Goal: Task Accomplishment & Management: Complete application form

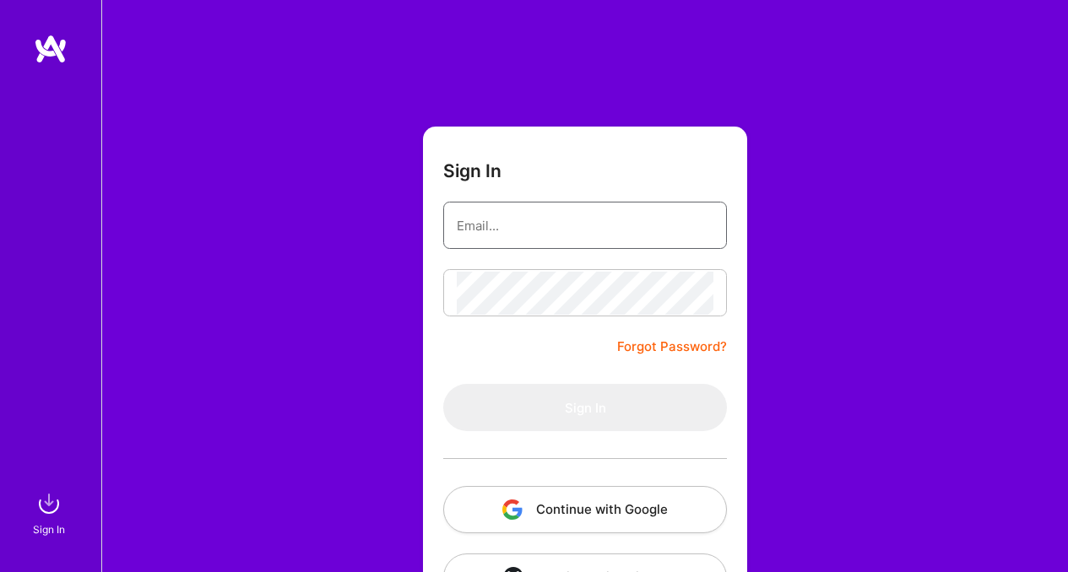
click at [529, 225] on input "email" at bounding box center [585, 225] width 257 height 43
type input "[EMAIL_ADDRESS][DOMAIN_NAME]"
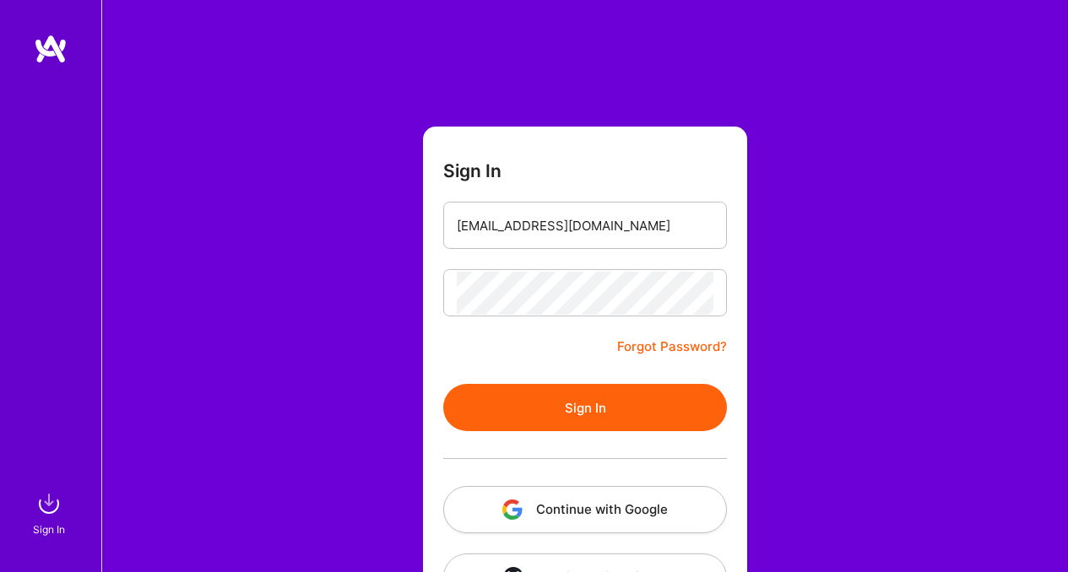
click at [599, 415] on button "Sign In" at bounding box center [585, 407] width 284 height 47
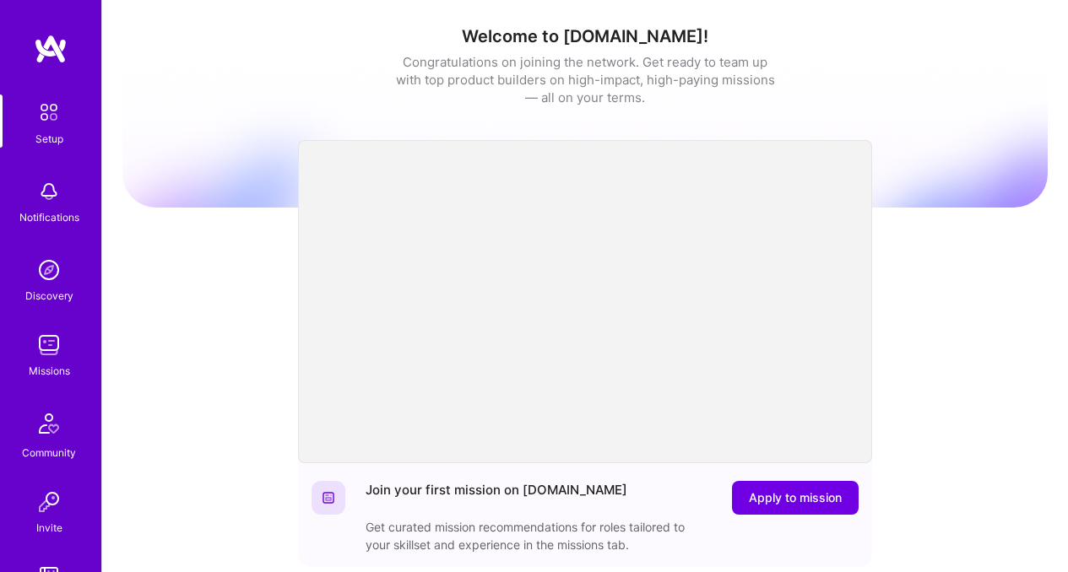
scroll to position [131, 0]
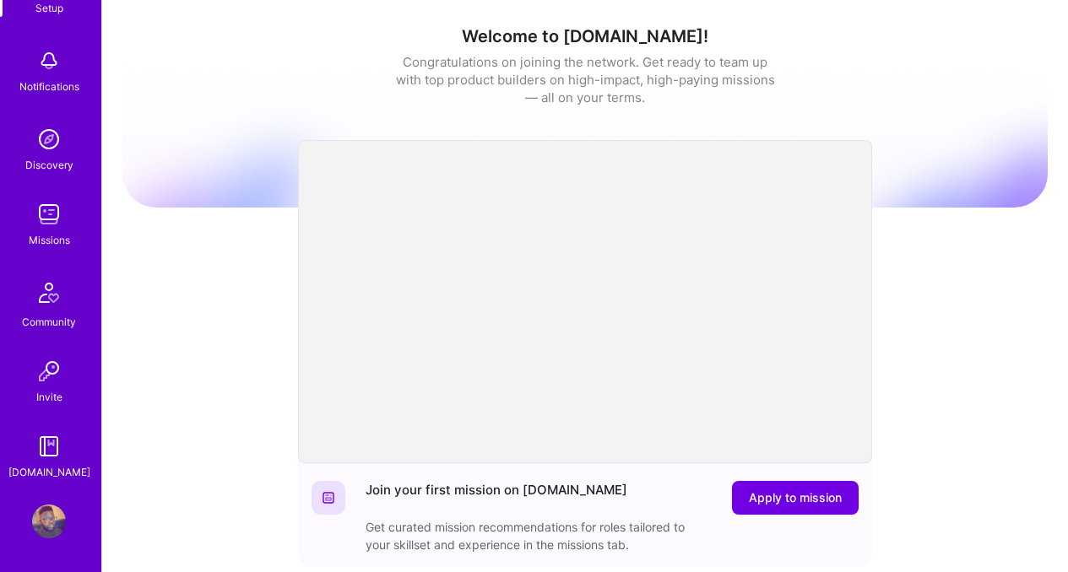
click at [46, 479] on img at bounding box center [49, 522] width 34 height 34
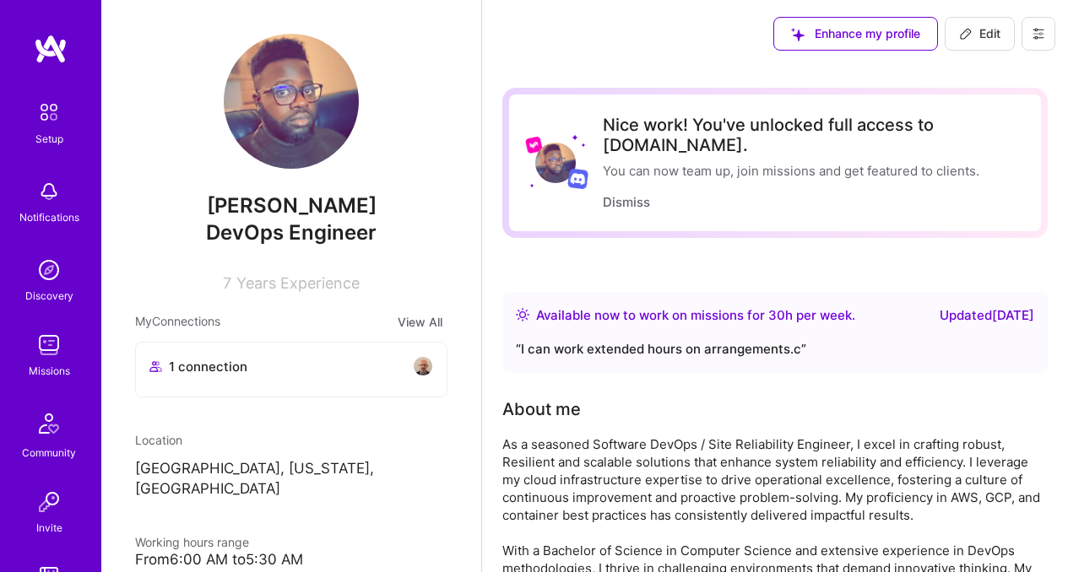
click at [50, 356] on img at bounding box center [49, 345] width 34 height 34
